Goal: Task Accomplishment & Management: Complete application form

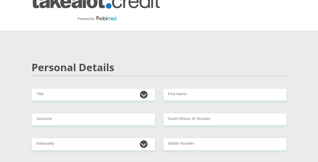
scroll to position [10, 0]
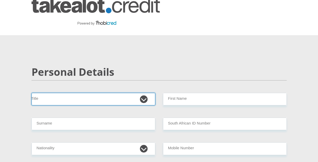
click at [143, 97] on select "Mr Ms Mrs Dr Other" at bounding box center [93, 99] width 124 height 13
select select "Mr"
click at [31, 93] on select "Mr Ms Mrs Dr Other" at bounding box center [93, 99] width 124 height 13
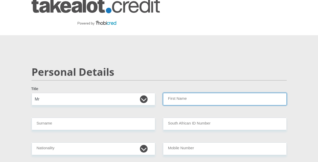
click at [172, 101] on input "First Name" at bounding box center [225, 99] width 124 height 13
type input "HELTON"
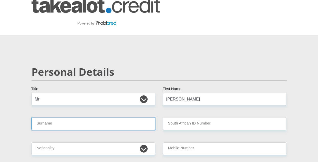
type input "MALULEKE"
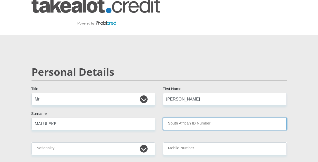
type input "0104225758085"
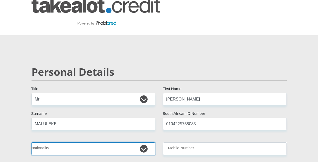
select select "ZAF"
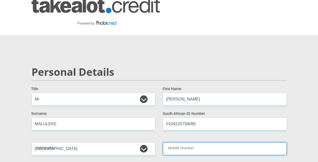
type input "0603148649"
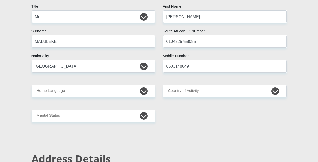
scroll to position [102, 0]
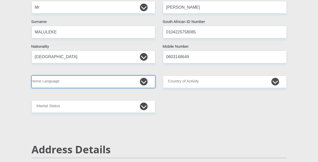
click at [145, 83] on select "Afrikaans English Sepedi South Ndebele Southern Sotho Swati Tsonga Tswana Venda…" at bounding box center [93, 82] width 124 height 13
select select "tso"
click at [31, 76] on select "Afrikaans English Sepedi South Ndebele Southern Sotho Swati Tsonga Tswana Venda…" at bounding box center [93, 82] width 124 height 13
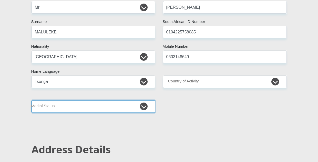
click at [146, 109] on select "Married ANC Single Divorced Widowed Married COP or Customary Law" at bounding box center [93, 107] width 124 height 13
select select "2"
click at [31, 101] on select "Married ANC Single Divorced Widowed Married COP or Customary Law" at bounding box center [93, 107] width 124 height 13
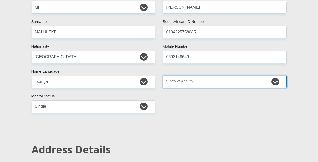
click at [200, 81] on select "South Africa Afghanistan Aland Islands Albania Algeria America Samoa American V…" at bounding box center [225, 82] width 124 height 13
click at [277, 80] on select "South Africa Afghanistan Aland Islands Albania Algeria America Samoa American V…" at bounding box center [225, 82] width 124 height 13
click at [275, 81] on select "South Africa Afghanistan Aland Islands Albania Algeria America Samoa American V…" at bounding box center [225, 82] width 124 height 13
click at [163, 76] on select "South Africa Afghanistan Aland Islands Albania Algeria America Samoa American V…" at bounding box center [225, 82] width 124 height 13
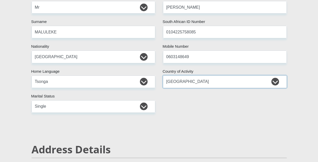
select select "ZAF"
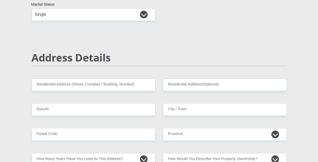
scroll to position [205, 0]
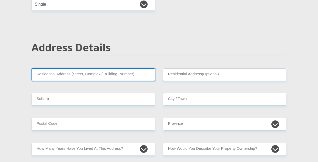
click at [135, 76] on input "Residential Address (Street, Complex / Building, Number)" at bounding box center [93, 75] width 124 height 13
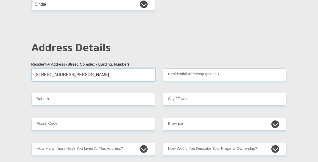
type input "75 knox street"
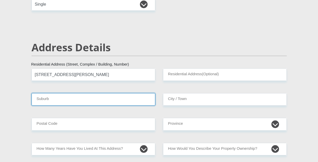
click at [104, 102] on input "Suburb" at bounding box center [93, 99] width 124 height 13
type input "germiston"
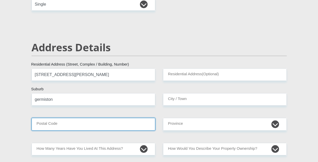
click at [96, 124] on input "Postal Code" at bounding box center [93, 124] width 124 height 13
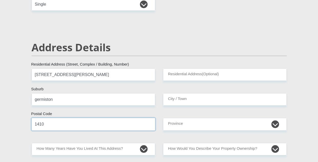
type input "1410"
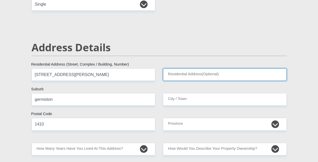
click at [193, 75] on input "Residential Address(Optional)" at bounding box center [225, 75] width 124 height 13
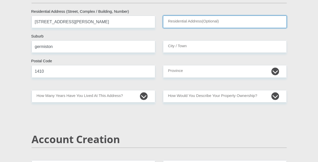
scroll to position [260, 0]
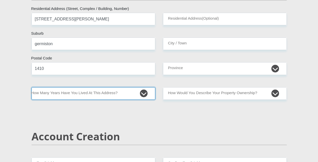
click at [127, 96] on select "less than 1 year 1-3 years 3-5 years 5+ years" at bounding box center [93, 94] width 124 height 13
select select "2"
click at [31, 88] on select "less than 1 year 1-3 years 3-5 years 5+ years" at bounding box center [93, 94] width 124 height 13
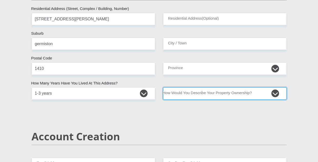
click at [275, 93] on select "Owned Rented Family Owned Company Dwelling" at bounding box center [225, 94] width 124 height 13
click at [163, 88] on select "Owned Rented Family Owned Company Dwelling" at bounding box center [225, 94] width 124 height 13
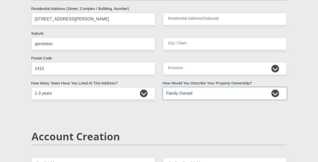
select select "Rented"
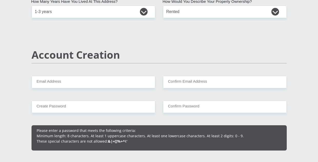
scroll to position [353, 0]
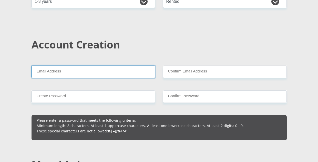
click at [92, 71] on input "Email Address" at bounding box center [93, 72] width 124 height 13
type input "hhelton379@gmail.com"
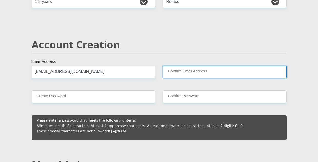
type input "hhelton379@gmail.com"
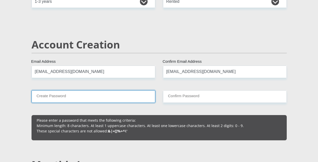
click at [119, 96] on input "Create Password" at bounding box center [93, 97] width 124 height 13
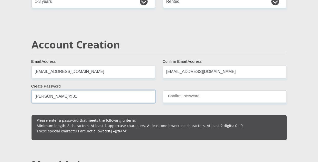
type input "Helton@01"
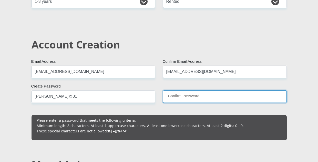
click at [181, 99] on input "Confirm Password" at bounding box center [225, 97] width 124 height 13
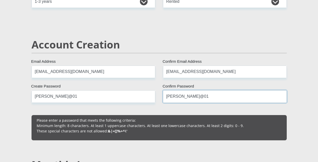
type input "Helton@01"
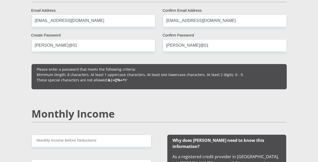
scroll to position [414, 0]
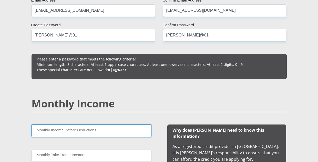
click at [117, 126] on input "Monthly Income Before Deductions" at bounding box center [91, 131] width 120 height 13
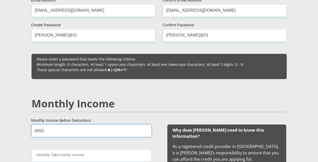
type input "6650"
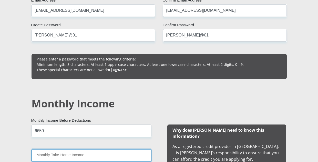
click at [107, 154] on input "Monthly Take-Home Income" at bounding box center [91, 156] width 120 height 13
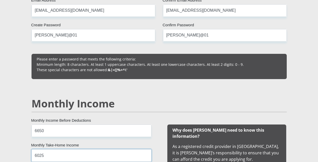
click at [106, 154] on input "6025" at bounding box center [91, 156] width 120 height 13
type input "6025"
click at [116, 143] on div "6650 Monthly Income Before Deductions 6025 Monthly Take-Home Income Other Income" at bounding box center [91, 165] width 135 height 81
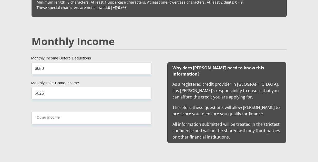
scroll to position [496, 0]
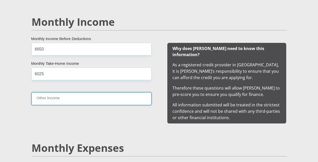
click at [95, 96] on input "Other Income" at bounding box center [91, 99] width 120 height 13
type input "1000"
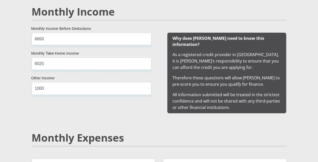
scroll to position [527, 0]
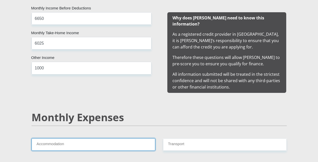
click at [124, 143] on input "Accommodation" at bounding box center [93, 145] width 124 height 13
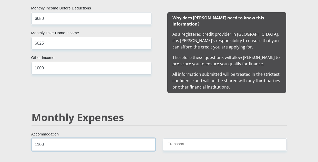
type input "1100"
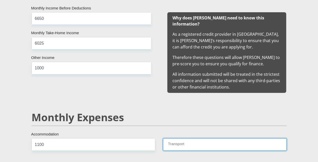
click at [185, 139] on input "Transport" at bounding box center [225, 145] width 124 height 13
type input "260"
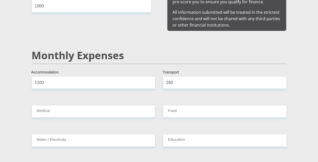
scroll to position [619, 0]
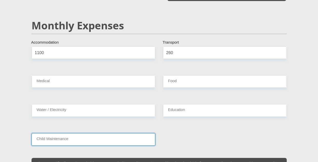
click at [122, 134] on input "Child Maintenance" at bounding box center [93, 140] width 124 height 13
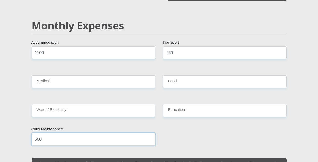
type input "500"
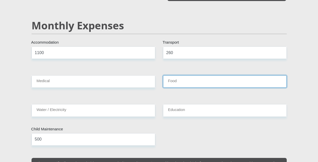
click at [179, 77] on input "Food" at bounding box center [225, 81] width 124 height 13
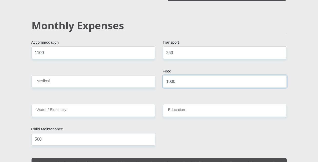
type input "1000"
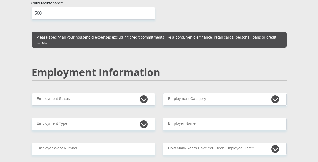
scroll to position [752, 0]
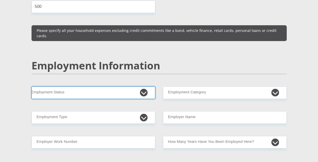
click at [147, 87] on select "Permanent/Full-time Part-time/Casual Contract Worker Self-Employed Housewife Re…" at bounding box center [93, 93] width 124 height 13
select select "1"
click at [31, 87] on select "Permanent/Full-time Part-time/Casual Contract Worker Self-Employed Housewife Re…" at bounding box center [93, 93] width 124 height 13
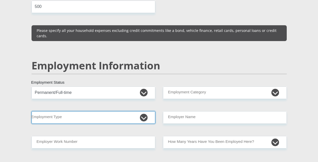
click at [128, 112] on select "College/Lecturer Craft Seller Creative Driver Executive Farmer Forces - Non Com…" at bounding box center [93, 118] width 124 height 13
select select "Non Licenced Professional"
click at [31, 112] on select "College/Lecturer Craft Seller Creative Driver Executive Farmer Forces - Non Com…" at bounding box center [93, 118] width 124 height 13
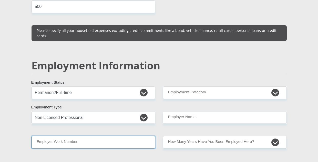
click at [126, 136] on input "Employer Work Number" at bounding box center [93, 142] width 124 height 13
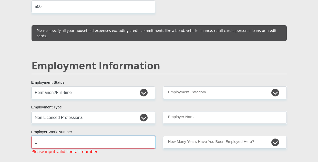
type input "0822687106"
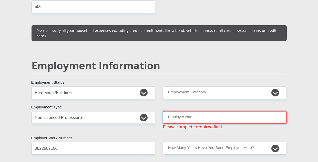
click at [187, 112] on input "Employer Name" at bounding box center [225, 118] width 124 height 13
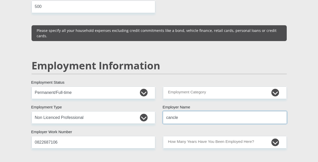
click at [180, 112] on input "cancle" at bounding box center [225, 118] width 124 height 13
type input "c"
type input "oldaged"
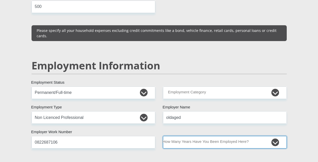
click at [198, 136] on select "less than 1 year 1-3 years 3-5 years 5+ years" at bounding box center [225, 142] width 124 height 13
click at [163, 136] on select "less than 1 year 1-3 years 3-5 years 5+ years" at bounding box center [225, 142] width 124 height 13
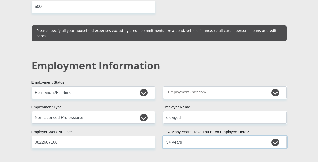
select select "48"
click at [182, 155] on div "Mr Ms Mrs Dr Other Title HELTON First Name MALULEKE Surname 0104225758085 South…" at bounding box center [159, 81] width 263 height 1459
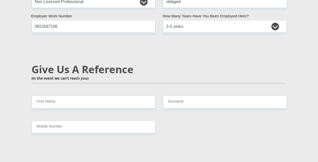
scroll to position [885, 0]
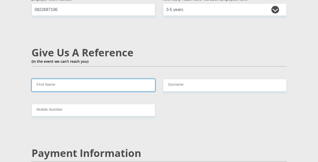
click at [112, 79] on input "First Name" at bounding box center [93, 85] width 124 height 13
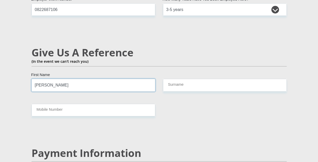
type input "alice"
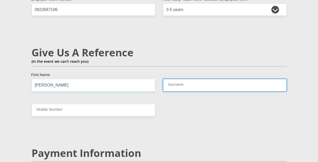
click at [179, 79] on input "Surname" at bounding box center [225, 85] width 124 height 13
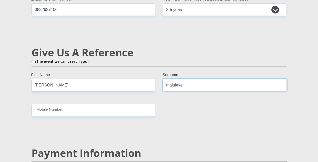
type input "maluleke"
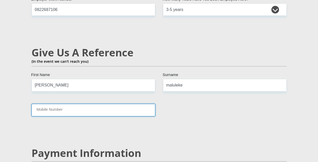
click at [130, 104] on input "Mobile Number" at bounding box center [93, 110] width 124 height 13
type input "0698104065"
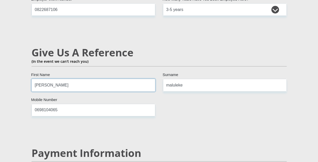
click at [80, 79] on input "alice" at bounding box center [93, 85] width 124 height 13
type input "a"
type input "masangu"
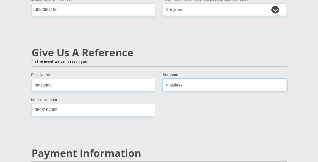
click at [205, 79] on input "maluleke" at bounding box center [225, 85] width 124 height 13
type input "m"
type input "masangu"
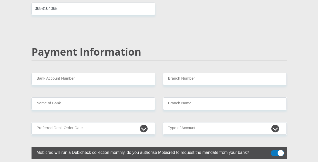
scroll to position [987, 0]
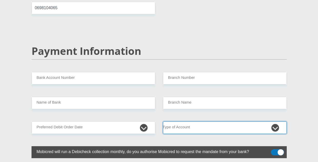
click at [201, 122] on select "Cheque Savings" at bounding box center [225, 128] width 124 height 13
select select "SAV"
click at [163, 122] on select "Cheque Savings" at bounding box center [225, 128] width 124 height 13
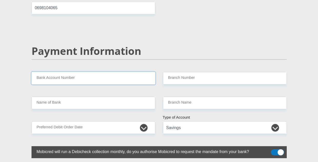
click at [138, 72] on input "Bank Account Number" at bounding box center [93, 78] width 124 height 13
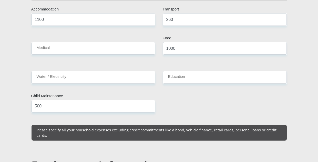
scroll to position [643, 0]
